Goal: Information Seeking & Learning: Learn about a topic

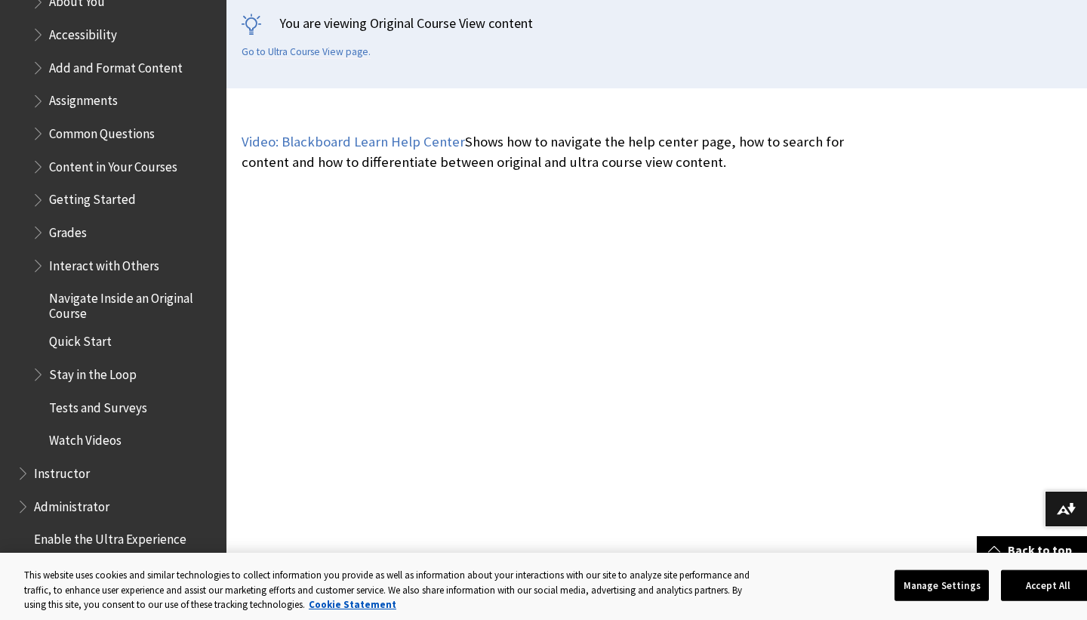
scroll to position [1833, 0]
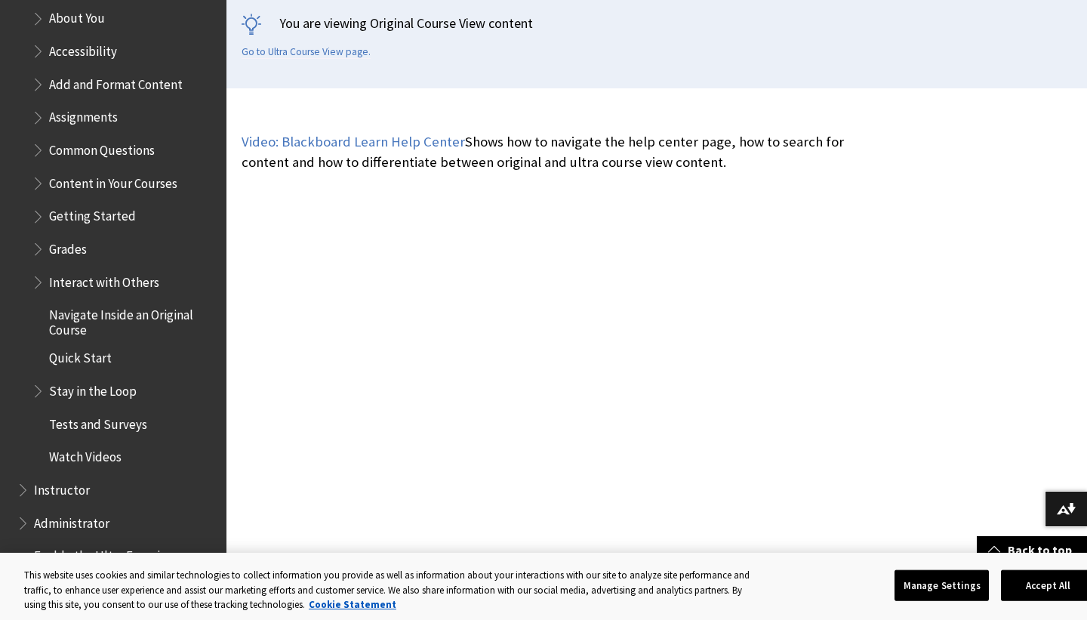
click at [112, 421] on span "Tests and Surveys" at bounding box center [98, 421] width 98 height 20
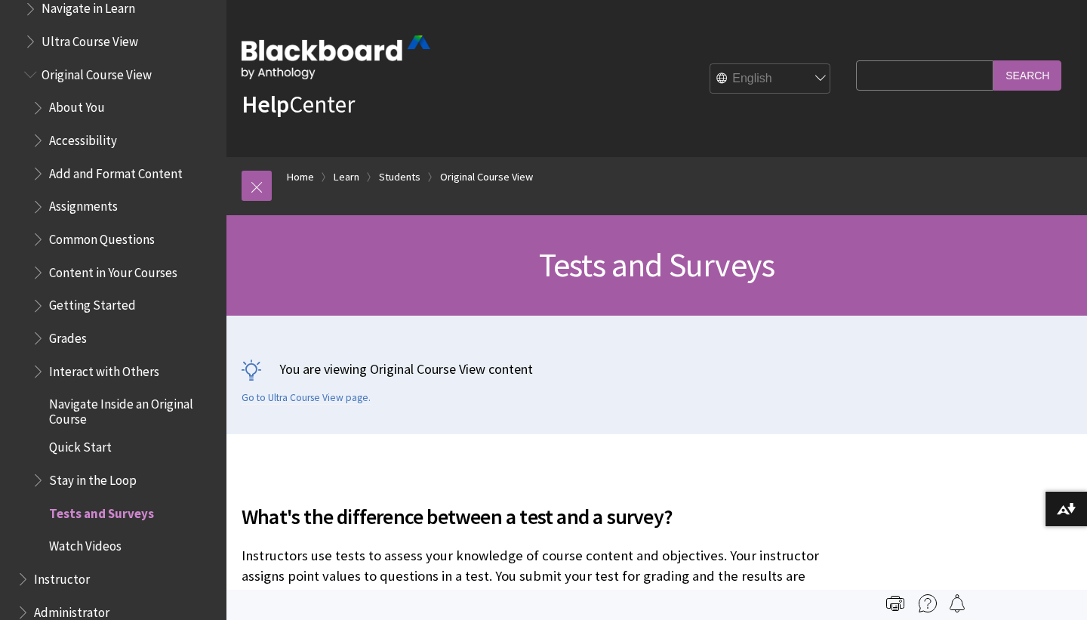
scroll to position [1682, 0]
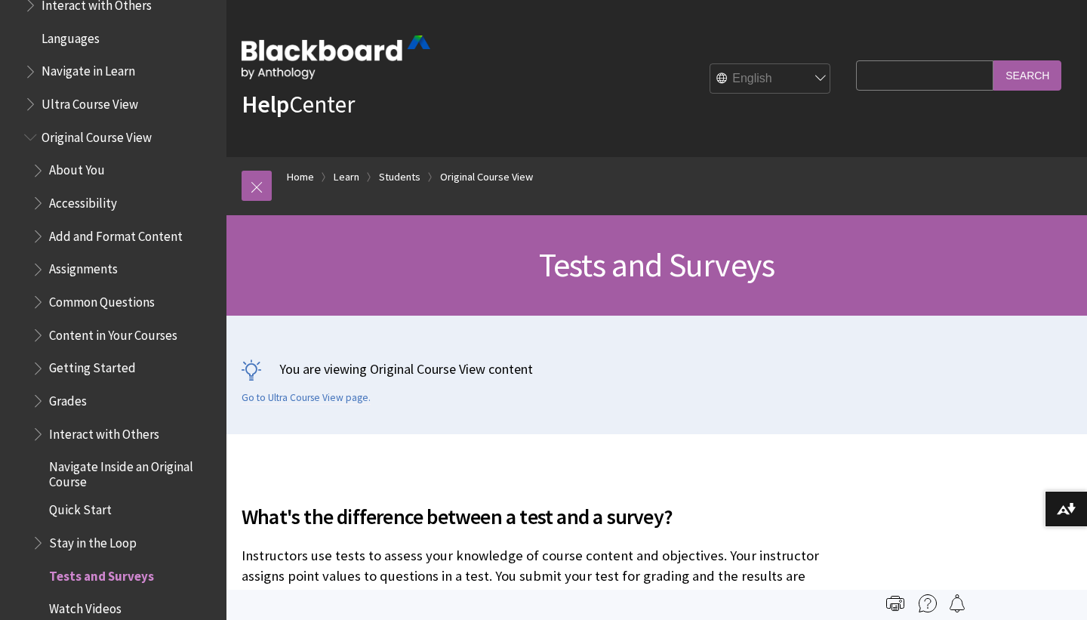
click at [113, 301] on span "Common Questions" at bounding box center [102, 299] width 106 height 20
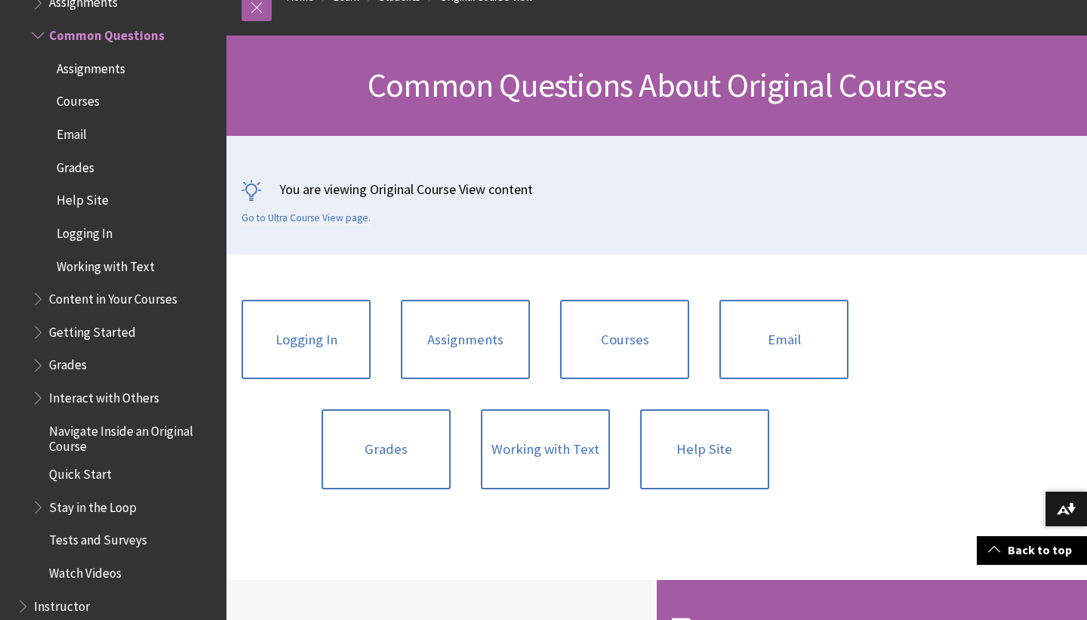
scroll to position [211, 0]
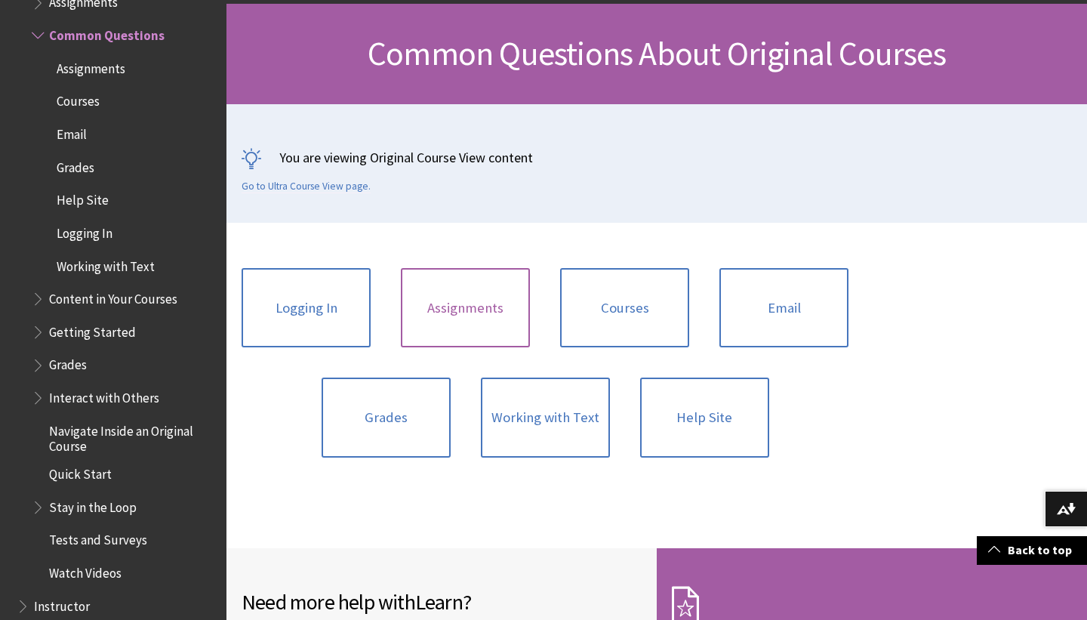
click at [471, 303] on link "Assignments" at bounding box center [465, 308] width 129 height 80
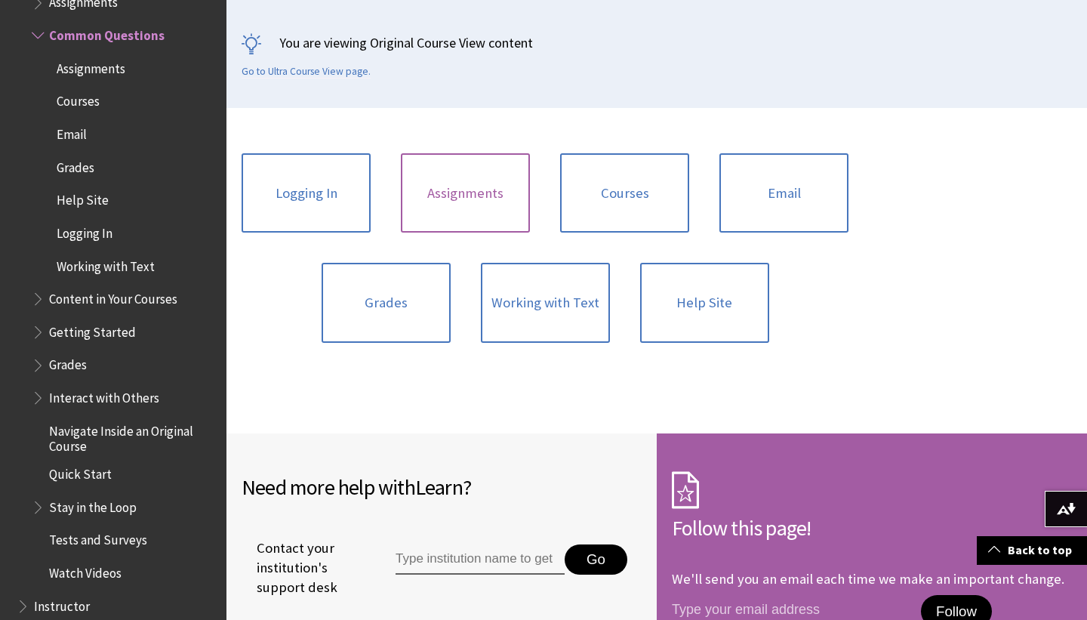
scroll to position [383, 0]
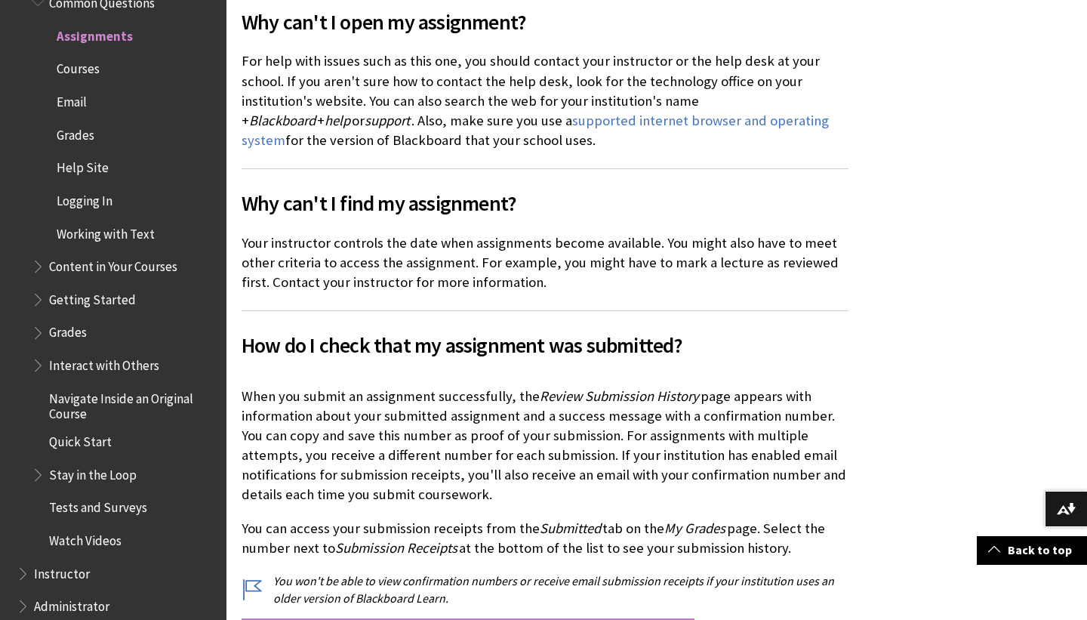
scroll to position [502, 0]
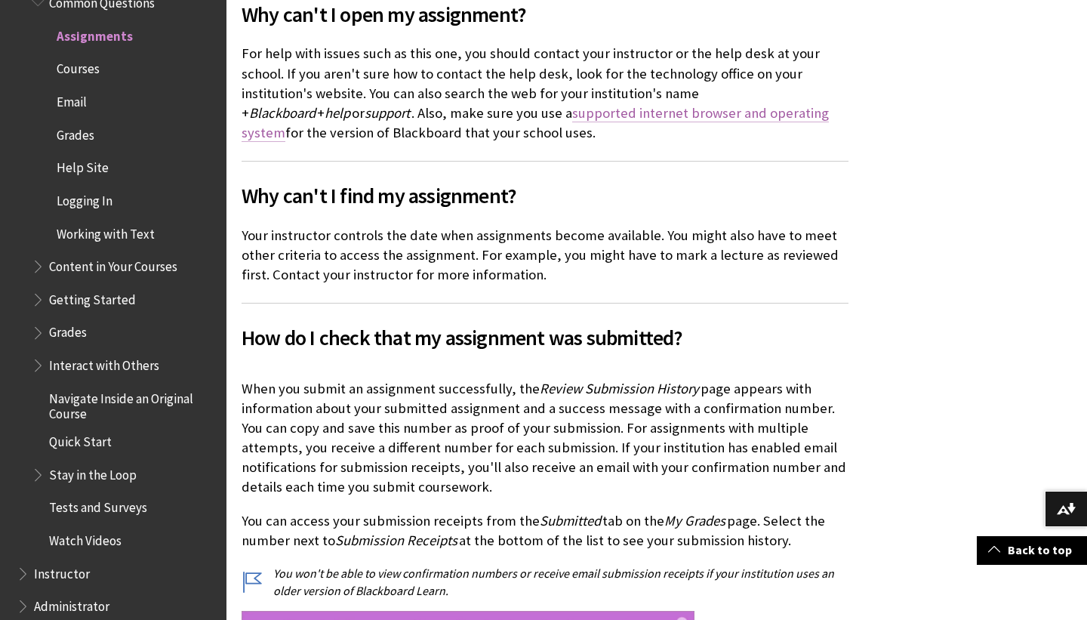
click at [584, 110] on link "supported internet browser and operating system" at bounding box center [535, 123] width 587 height 38
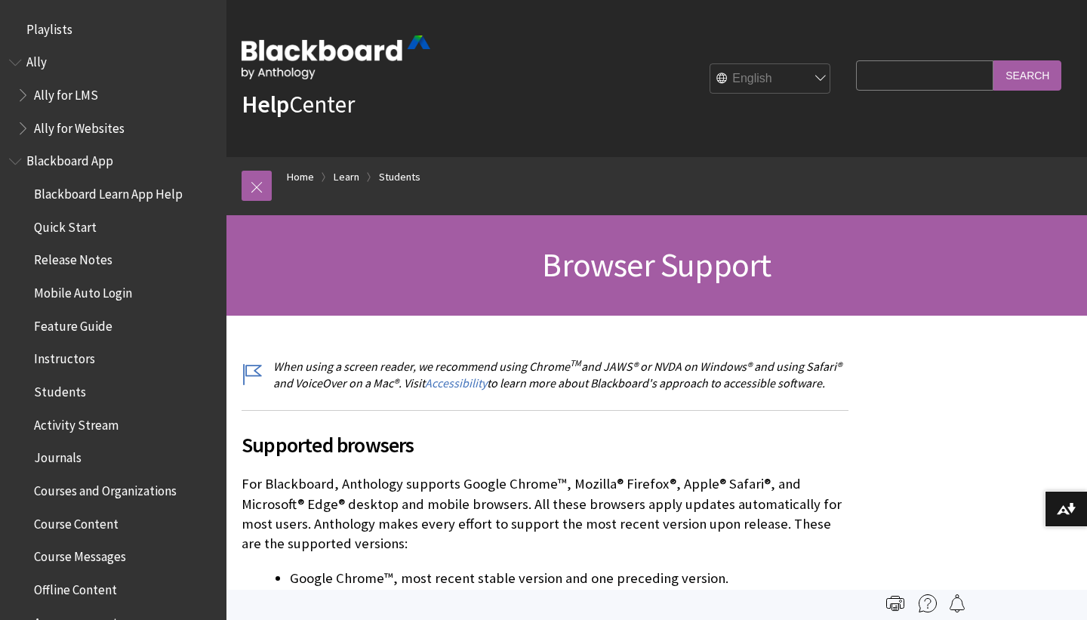
scroll to position [1585, 0]
